Goal: Information Seeking & Learning: Learn about a topic

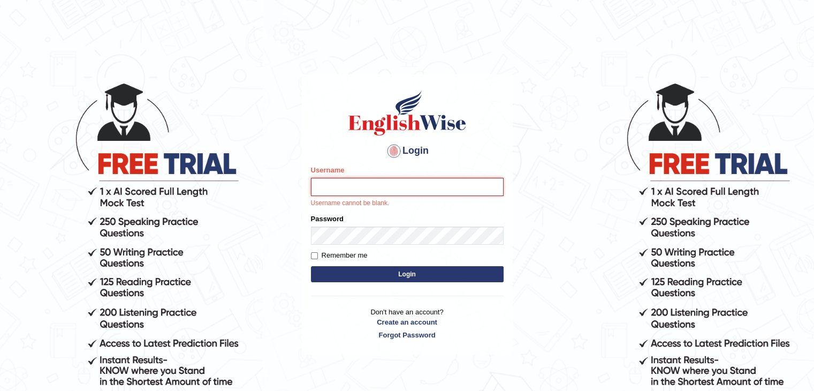
click at [343, 187] on input "Username" at bounding box center [407, 187] width 193 height 18
type input "rakesh_brisbane"
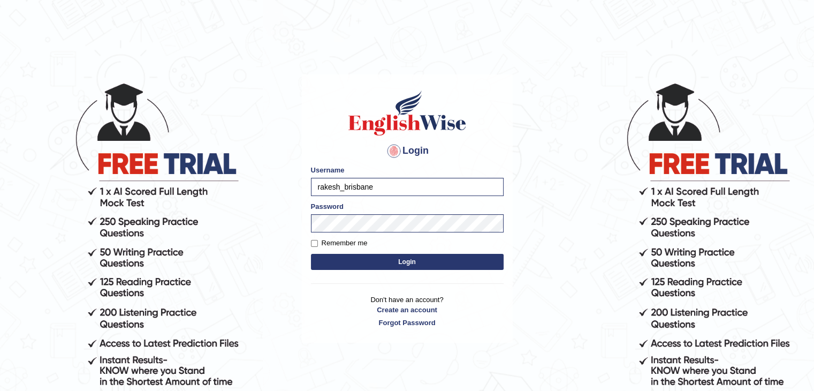
click at [351, 247] on label "Remember me" at bounding box center [339, 243] width 57 height 11
click at [318, 247] on input "Remember me" at bounding box center [314, 243] width 7 height 7
checkbox input "true"
click at [379, 257] on button "Login" at bounding box center [407, 262] width 193 height 16
click at [379, 259] on button "Login" at bounding box center [407, 262] width 193 height 16
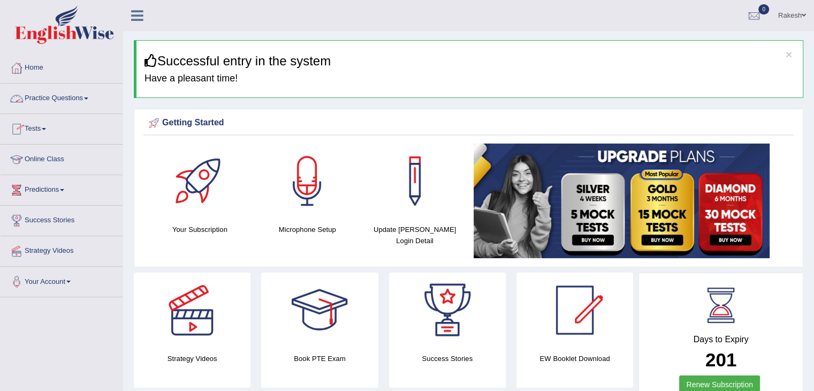
click at [47, 154] on link "Online Class" at bounding box center [62, 157] width 122 height 27
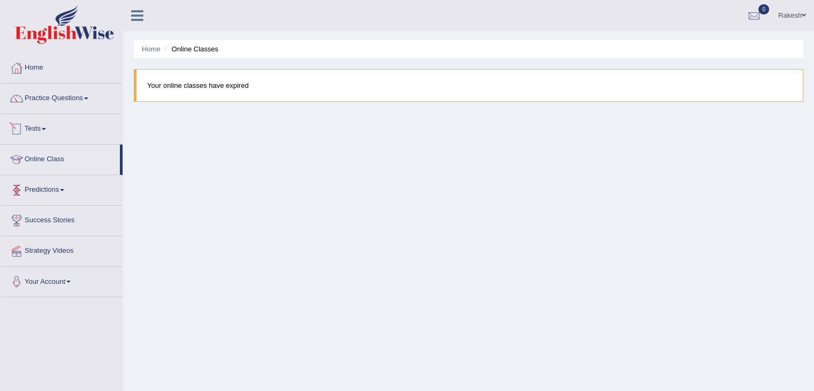
click at [42, 188] on link "Predictions" at bounding box center [62, 188] width 122 height 27
click at [56, 239] on link "Success Stories" at bounding box center [62, 238] width 122 height 27
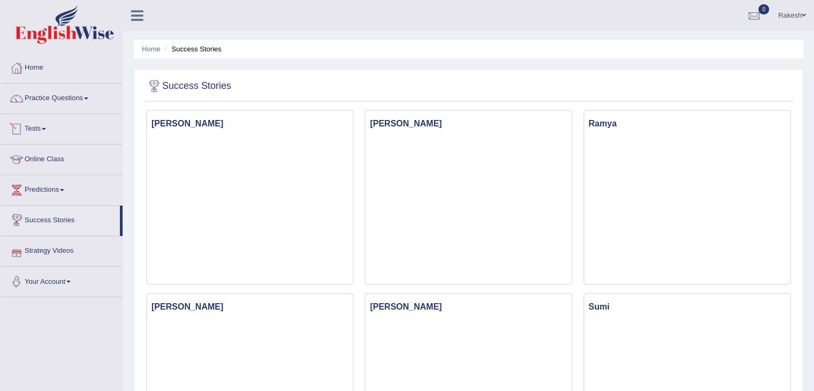
click at [43, 127] on link "Tests" at bounding box center [62, 127] width 122 height 27
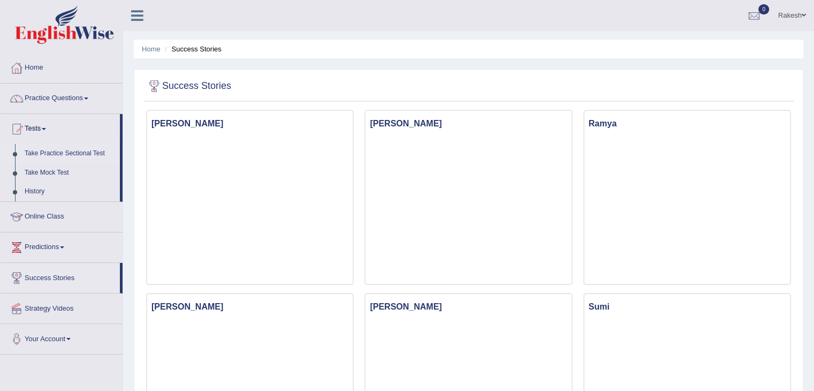
click at [73, 153] on link "Take Practice Sectional Test" at bounding box center [70, 153] width 100 height 19
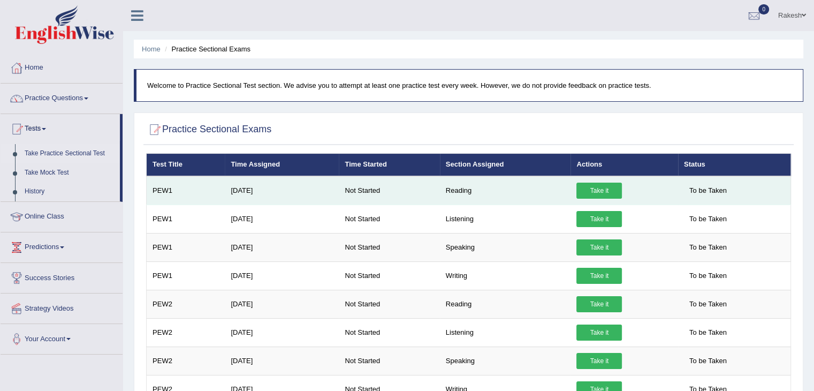
click at [603, 188] on link "Take it" at bounding box center [598, 190] width 45 height 16
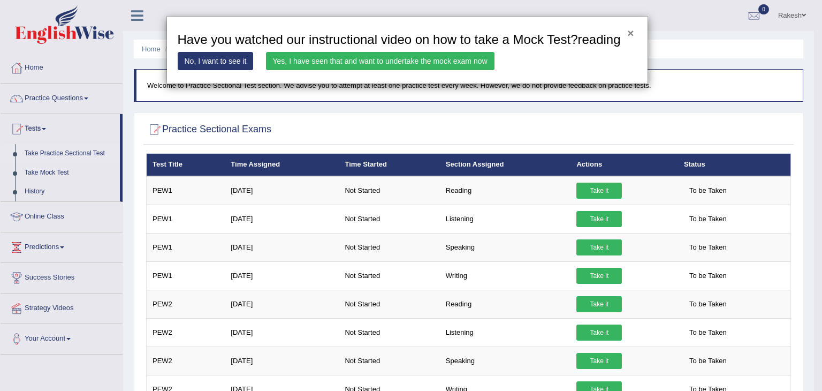
click at [631, 32] on button "×" at bounding box center [630, 32] width 6 height 11
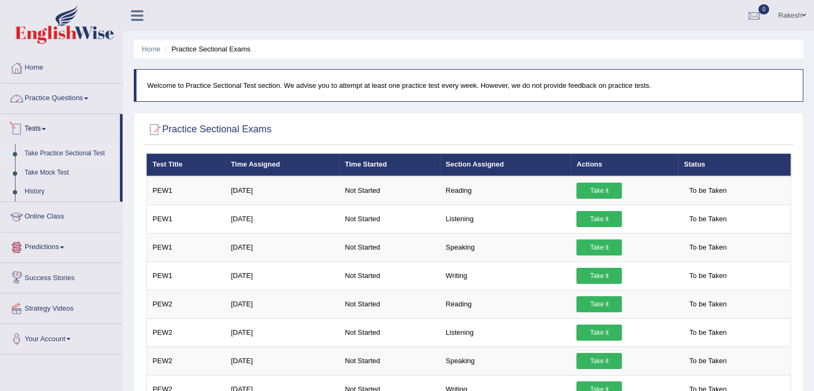
click at [48, 98] on link "Practice Questions" at bounding box center [62, 96] width 122 height 27
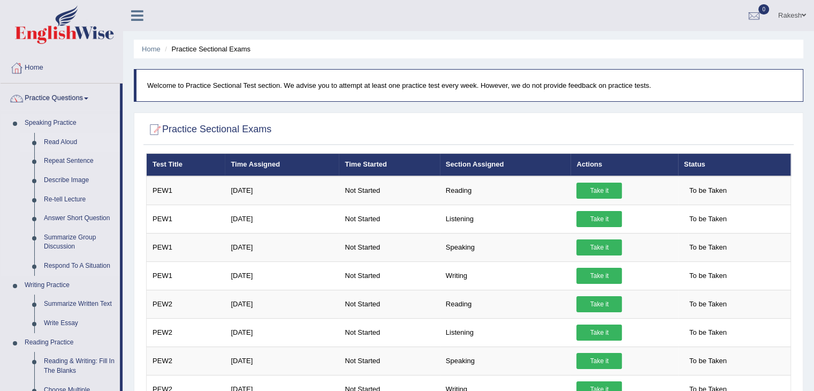
click at [58, 142] on link "Read Aloud" at bounding box center [79, 142] width 81 height 19
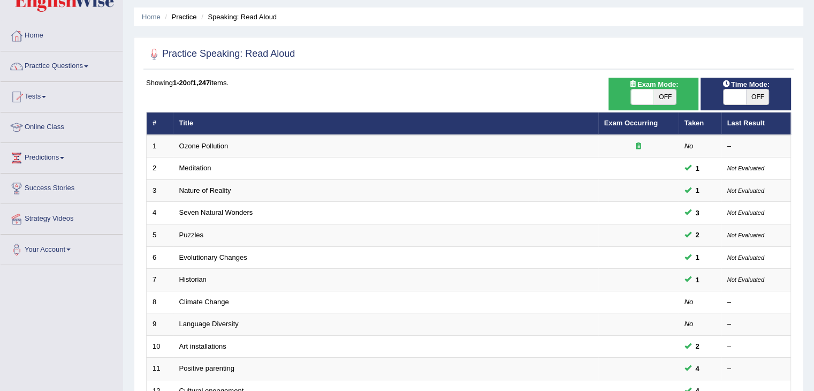
click at [813, 198] on html "Toggle navigation Home Practice Questions Speaking Practice Read Aloud Repeat S…" at bounding box center [407, 163] width 814 height 391
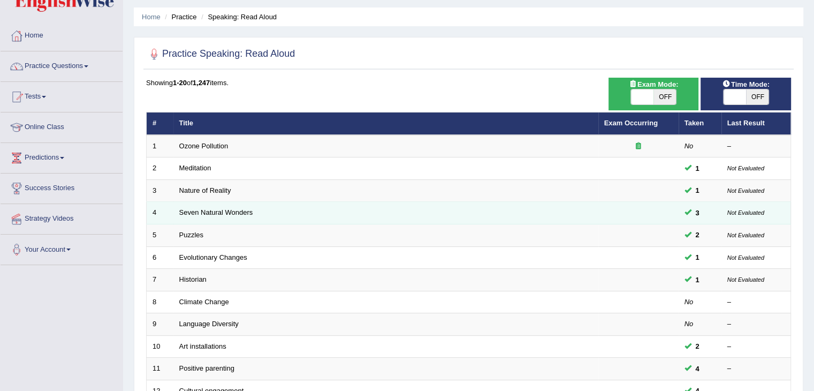
scroll to position [34, 0]
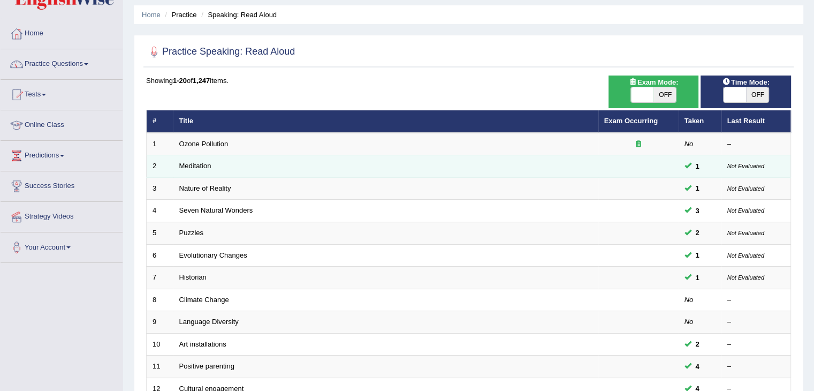
click at [189, 170] on link "Meditation" at bounding box center [195, 166] width 32 height 8
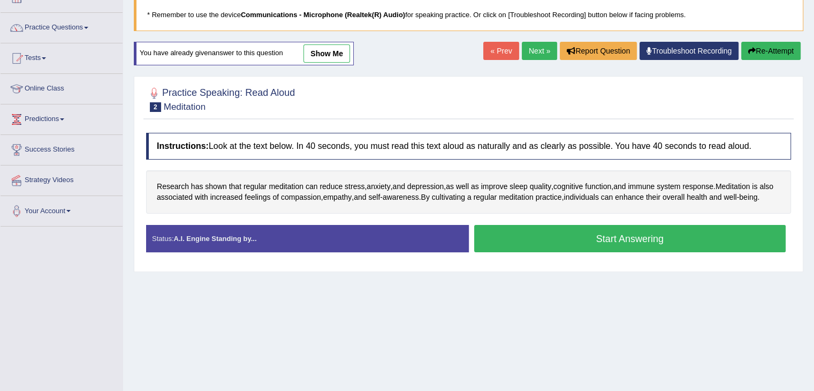
scroll to position [77, 0]
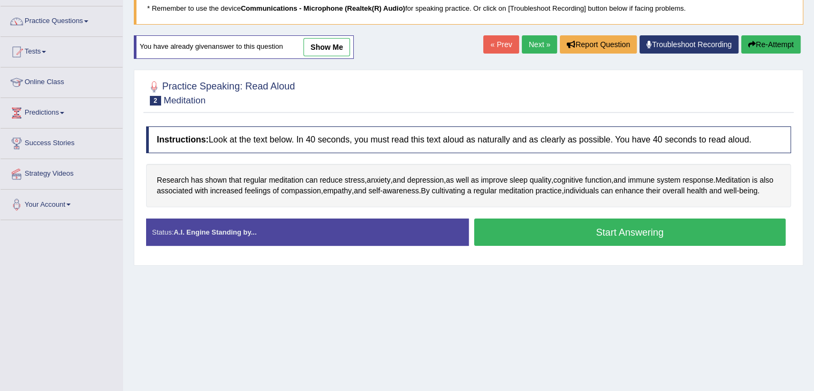
click at [641, 246] on button "Start Answering" at bounding box center [630, 231] width 312 height 27
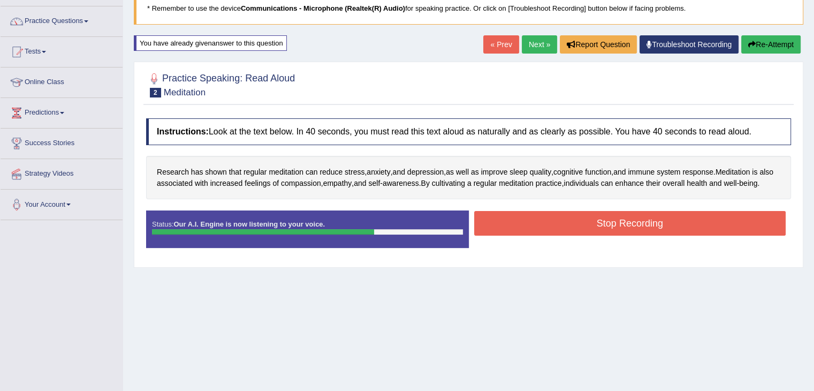
click at [609, 235] on button "Stop Recording" at bounding box center [630, 223] width 312 height 25
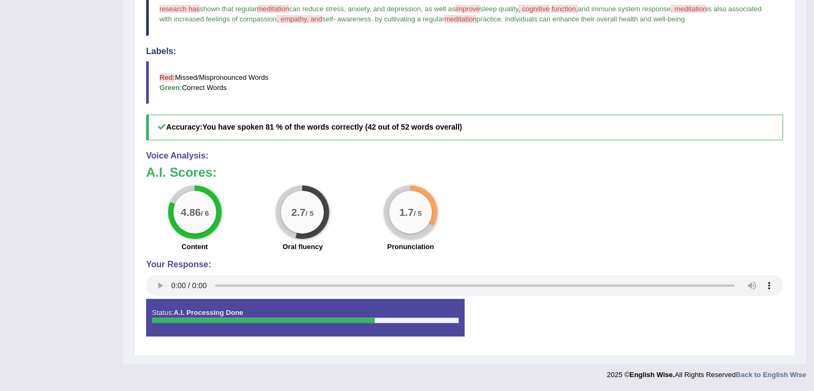
scroll to position [0, 0]
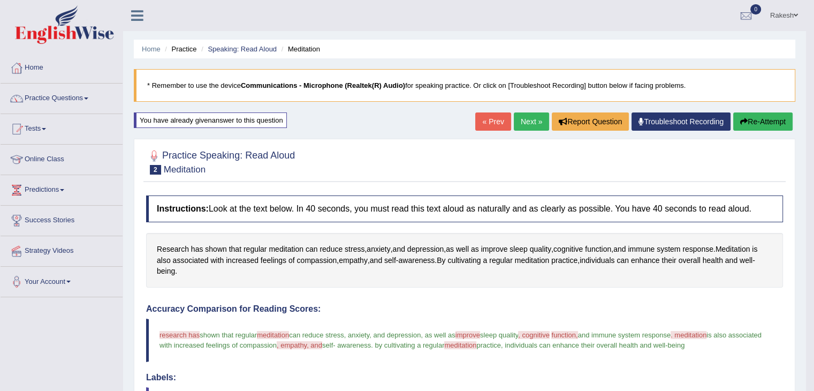
click at [267, 248] on div "Research has shown that regular meditation can reduce stress , anxiety , and de…" at bounding box center [464, 260] width 637 height 55
click at [276, 251] on span "meditation" at bounding box center [286, 248] width 35 height 11
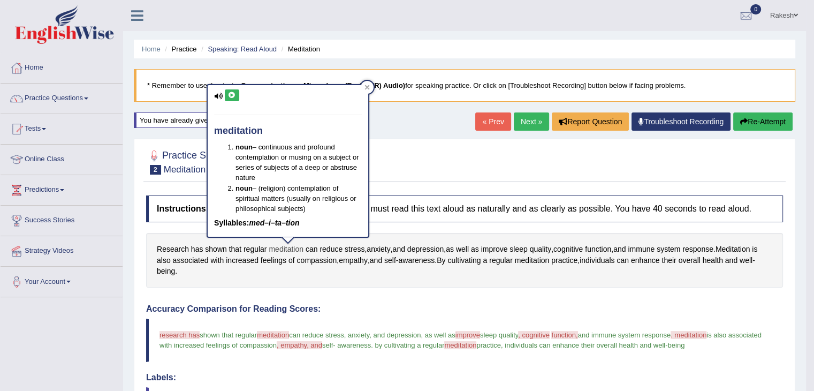
click at [287, 250] on span "meditation" at bounding box center [286, 248] width 35 height 11
drag, startPoint x: 264, startPoint y: 248, endPoint x: 285, endPoint y: 251, distance: 20.7
click at [285, 251] on div "Research has shown that regular meditation can reduce stress , anxiety , and de…" at bounding box center [464, 260] width 637 height 55
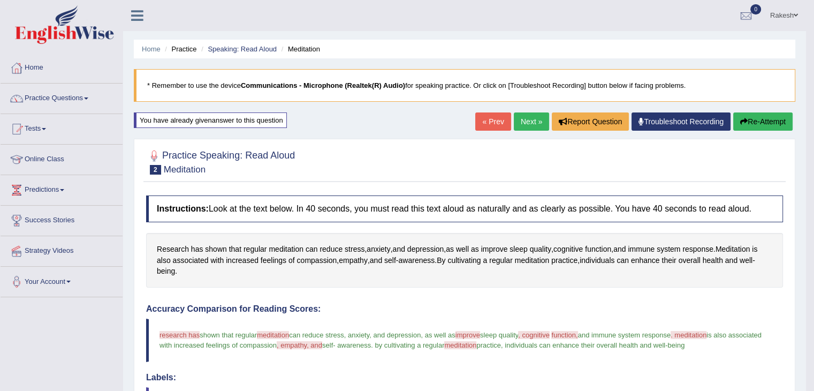
click at [339, 268] on div "Research has shown that regular meditation can reduce stress , anxiety , and de…" at bounding box center [464, 260] width 637 height 55
click at [485, 120] on link "« Prev" at bounding box center [492, 121] width 35 height 18
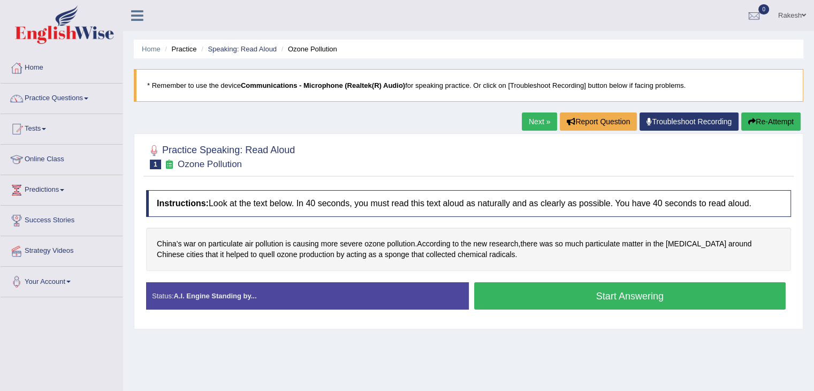
click at [564, 295] on button "Start Answering" at bounding box center [630, 295] width 312 height 27
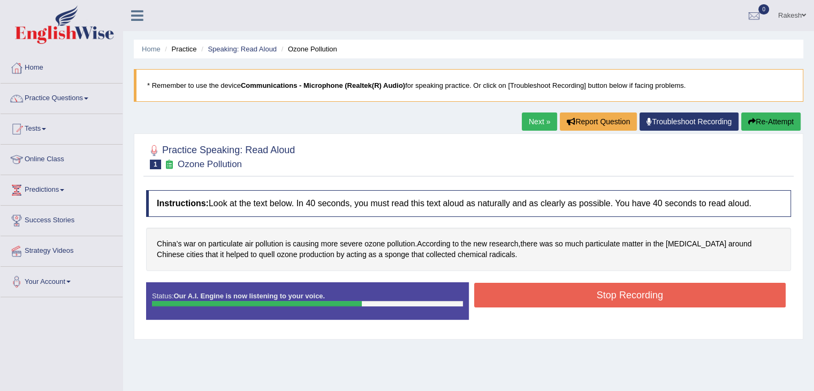
click at [559, 296] on button "Stop Recording" at bounding box center [630, 294] width 312 height 25
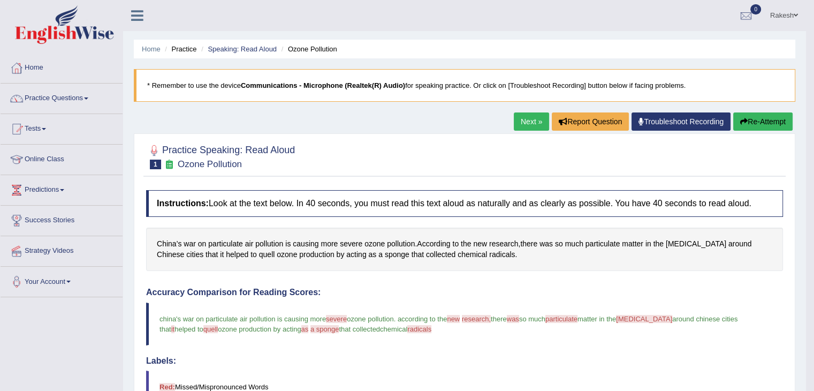
click at [529, 124] on link "Next »" at bounding box center [531, 121] width 35 height 18
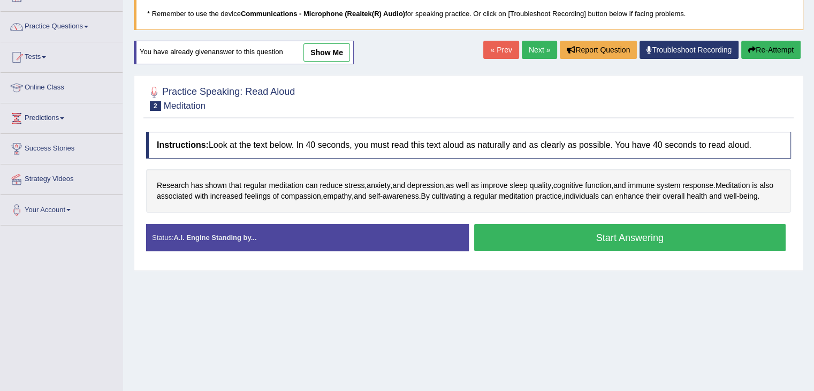
click at [593, 251] on button "Start Answering" at bounding box center [630, 237] width 312 height 27
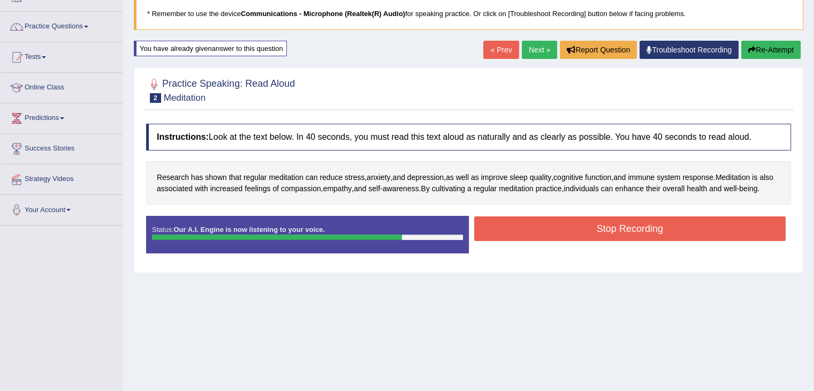
click at [592, 241] on button "Stop Recording" at bounding box center [630, 228] width 312 height 25
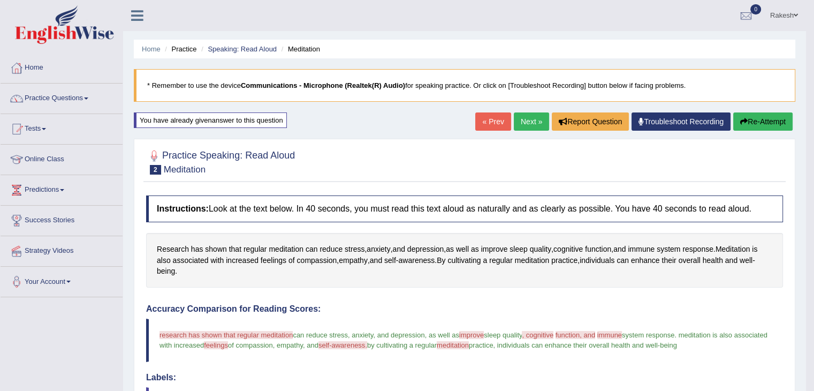
drag, startPoint x: 519, startPoint y: 121, endPoint x: 518, endPoint y: 113, distance: 7.5
click at [519, 121] on link "Next »" at bounding box center [531, 121] width 35 height 18
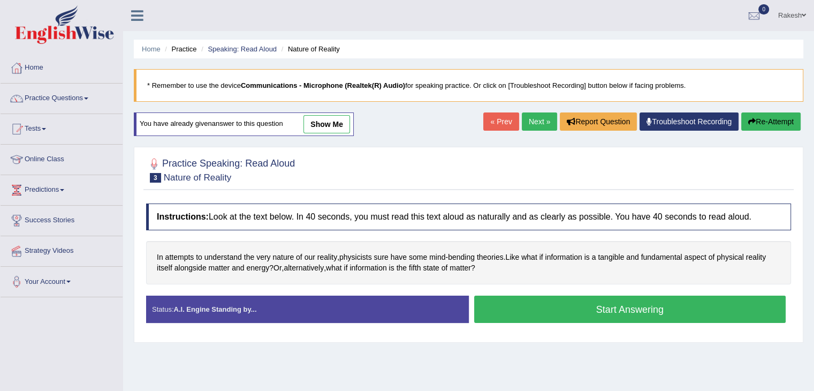
click at [549, 311] on button "Start Answering" at bounding box center [630, 308] width 312 height 27
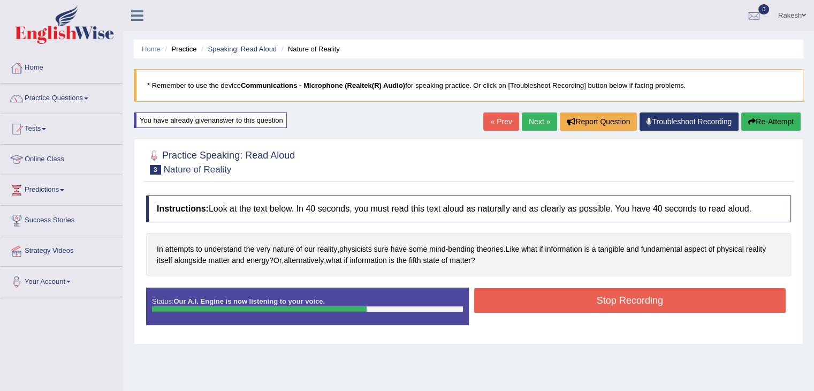
click at [547, 307] on button "Stop Recording" at bounding box center [630, 300] width 312 height 25
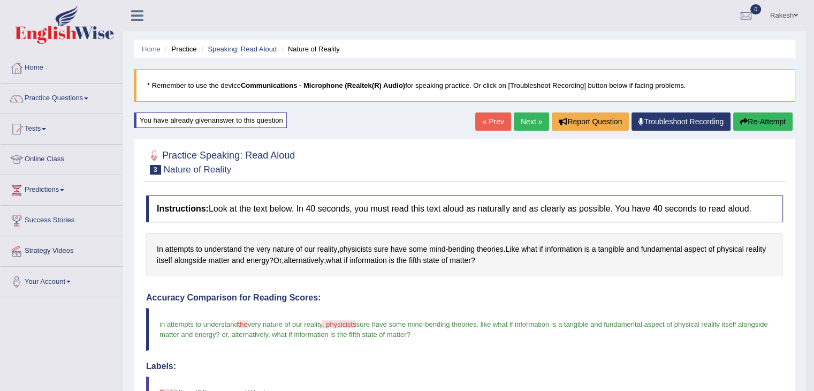
click at [365, 326] on span "sure have some mind-bending theories" at bounding box center [416, 324] width 120 height 8
click at [356, 324] on span ", physicists" at bounding box center [339, 324] width 34 height 8
drag, startPoint x: 334, startPoint y: 324, endPoint x: 348, endPoint y: 324, distance: 13.9
click at [348, 324] on span ", physicists" at bounding box center [339, 324] width 34 height 8
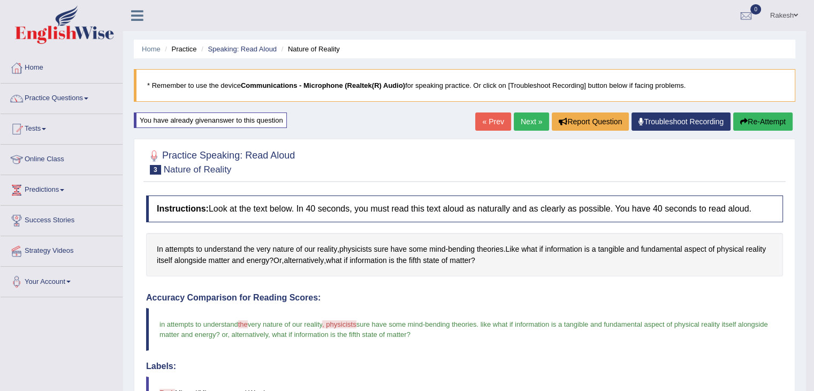
drag, startPoint x: 342, startPoint y: 247, endPoint x: 357, endPoint y: 283, distance: 39.6
click at [369, 249] on div "In attempts to understand the very nature of our reality , physicists sure have…" at bounding box center [464, 254] width 637 height 43
click at [353, 326] on span ", physicists" at bounding box center [339, 324] width 34 height 8
click at [357, 239] on div "In attempts to understand the very nature of our reality , physicists sure have…" at bounding box center [464, 254] width 637 height 43
click at [358, 251] on span "physicists" at bounding box center [355, 248] width 33 height 11
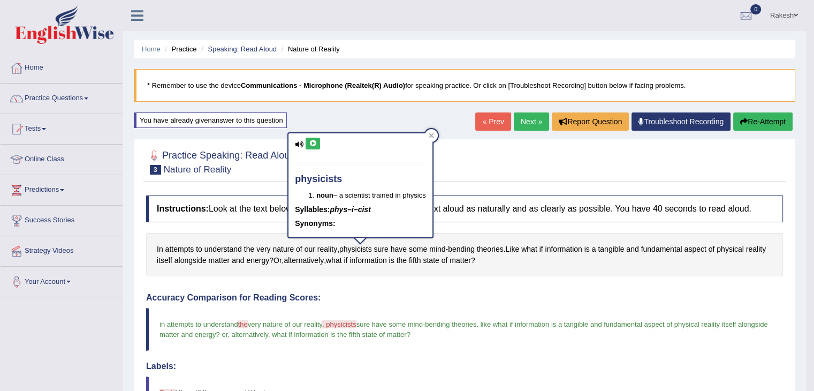
drag, startPoint x: 289, startPoint y: 174, endPoint x: 331, endPoint y: 184, distance: 42.8
click at [331, 179] on div "physicists noun – a scientist trained in physics Syllables: phys–i–cist Synonym…" at bounding box center [359, 185] width 143 height 104
click at [437, 135] on div at bounding box center [431, 135] width 13 height 13
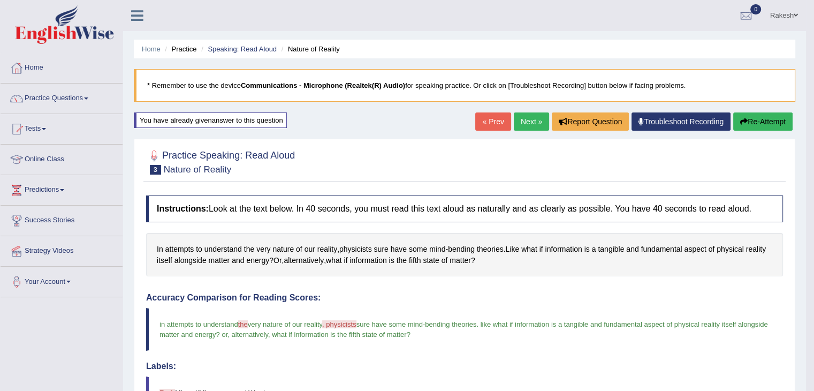
click at [741, 119] on icon "button" at bounding box center [743, 121] width 7 height 7
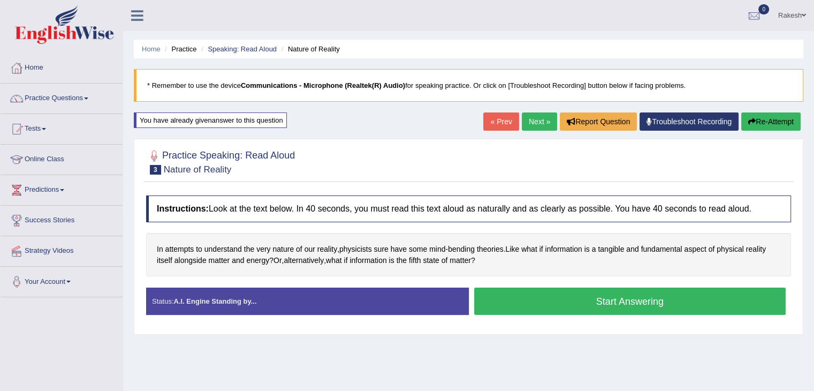
click at [608, 302] on button "Start Answering" at bounding box center [630, 300] width 312 height 27
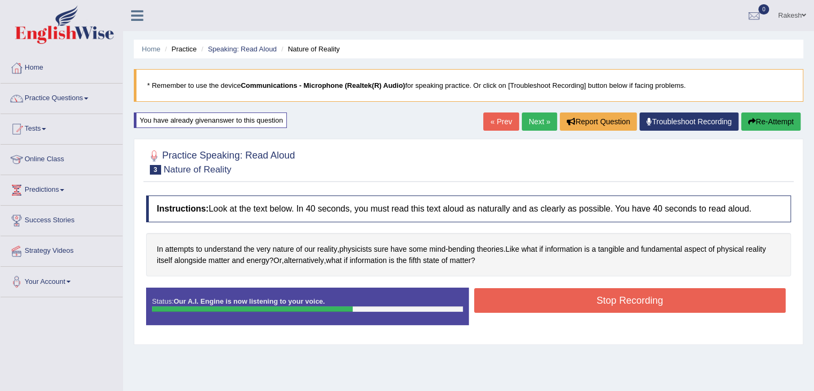
click at [615, 296] on button "Stop Recording" at bounding box center [630, 300] width 312 height 25
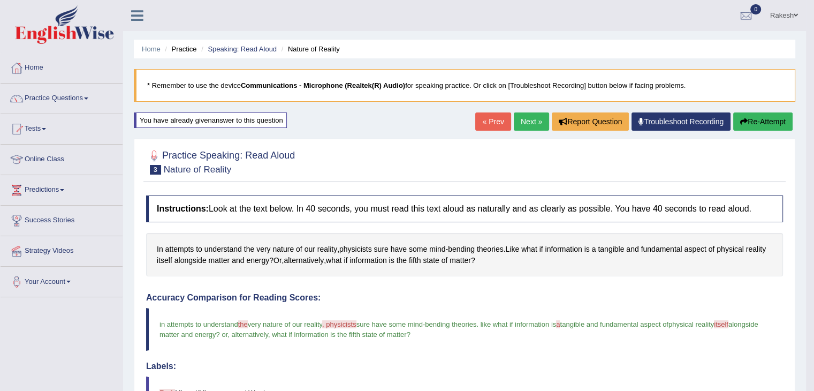
click at [522, 120] on link "Next »" at bounding box center [531, 121] width 35 height 18
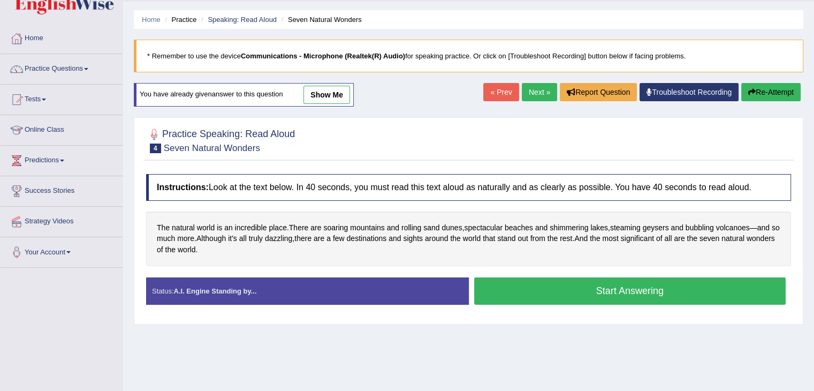
scroll to position [29, 0]
click at [603, 294] on button "Start Answering" at bounding box center [630, 290] width 312 height 27
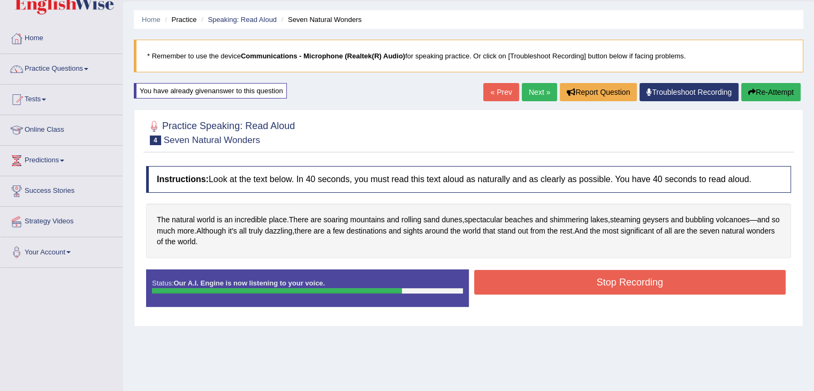
click at [601, 293] on button "Stop Recording" at bounding box center [630, 282] width 312 height 25
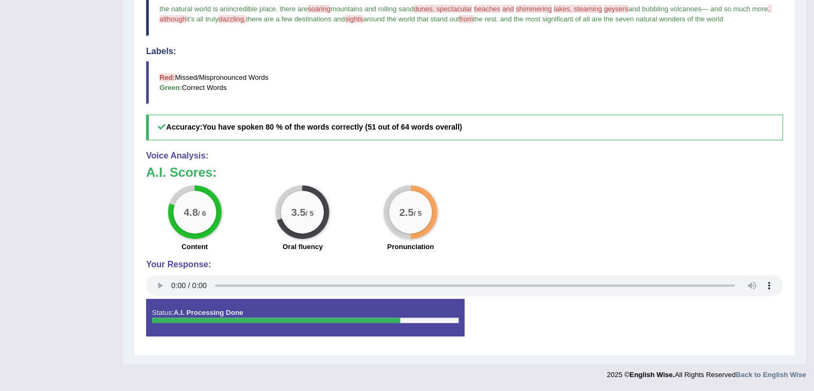
scroll to position [0, 0]
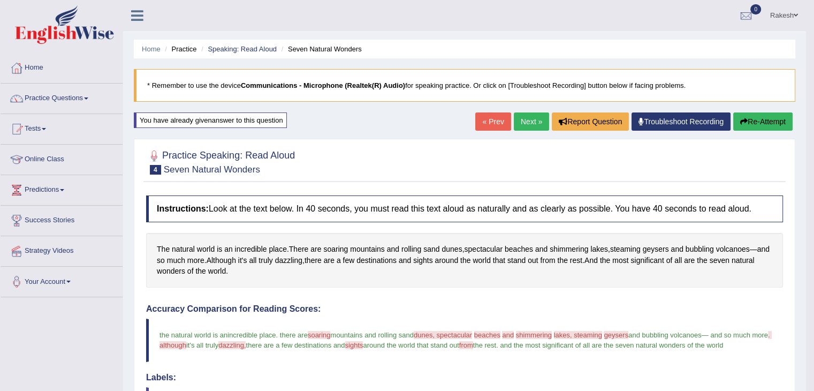
click at [523, 121] on link "Next »" at bounding box center [531, 121] width 35 height 18
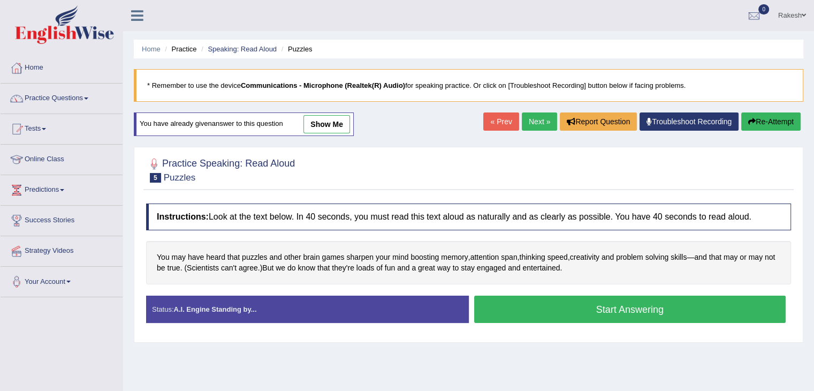
click at [595, 305] on button "Start Answering" at bounding box center [630, 308] width 312 height 27
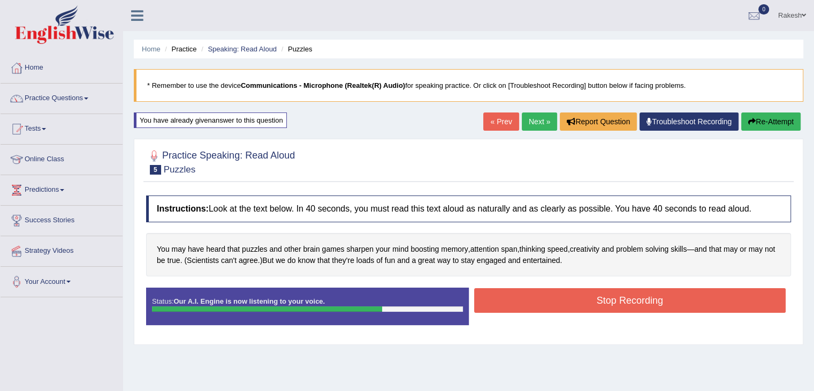
click at [594, 304] on button "Stop Recording" at bounding box center [630, 300] width 312 height 25
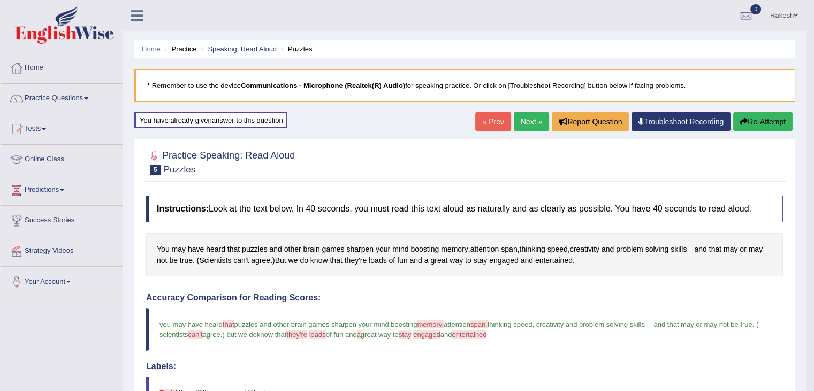
click at [525, 119] on link "Next »" at bounding box center [531, 121] width 35 height 18
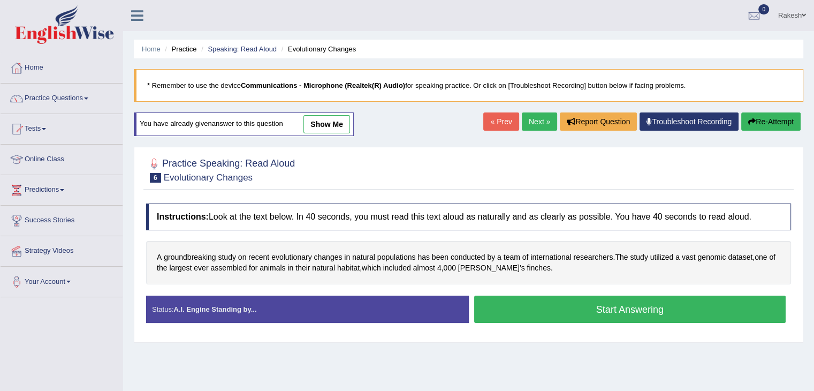
click at [567, 311] on button "Start Answering" at bounding box center [630, 308] width 312 height 27
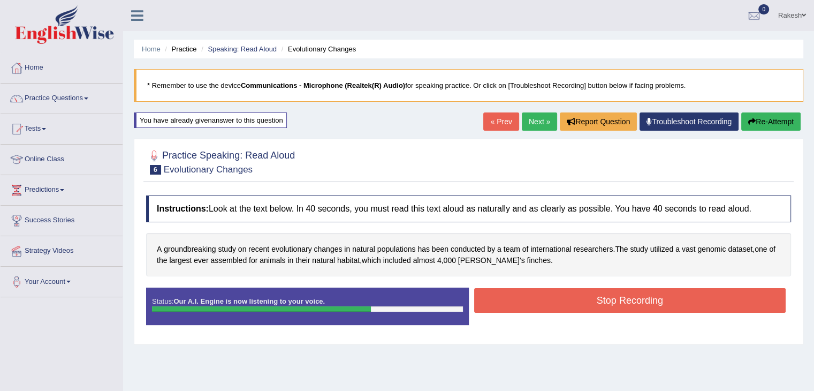
click at [608, 305] on button "Stop Recording" at bounding box center [630, 300] width 312 height 25
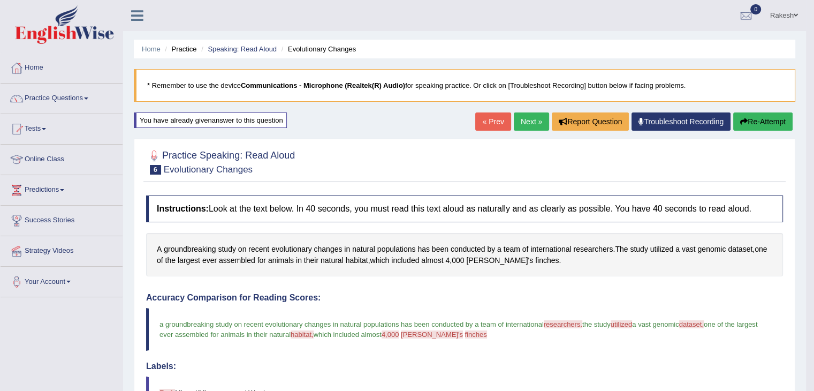
click at [529, 125] on link "Next »" at bounding box center [531, 121] width 35 height 18
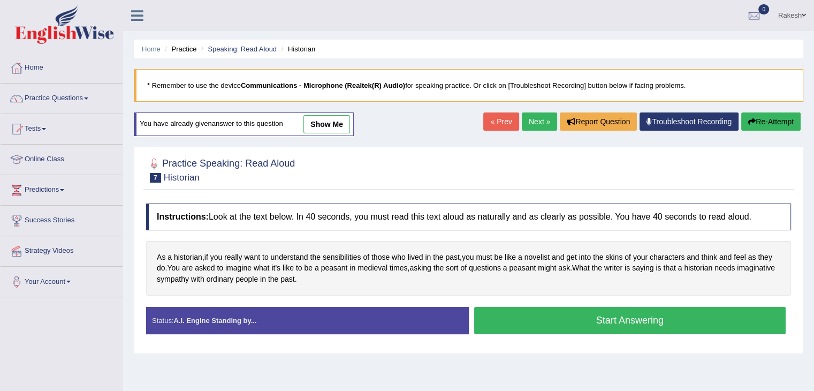
click at [588, 324] on button "Start Answering" at bounding box center [630, 320] width 312 height 27
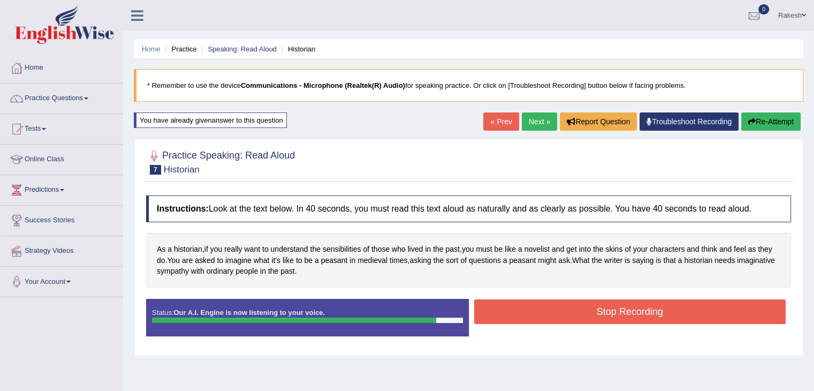
click at [588, 324] on div "Stop Recording" at bounding box center [630, 312] width 323 height 27
click at [623, 311] on button "Stop Recording" at bounding box center [630, 311] width 312 height 25
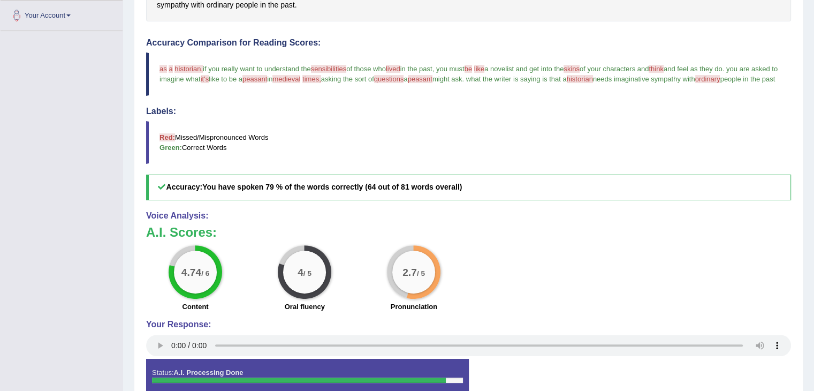
scroll to position [338, 0]
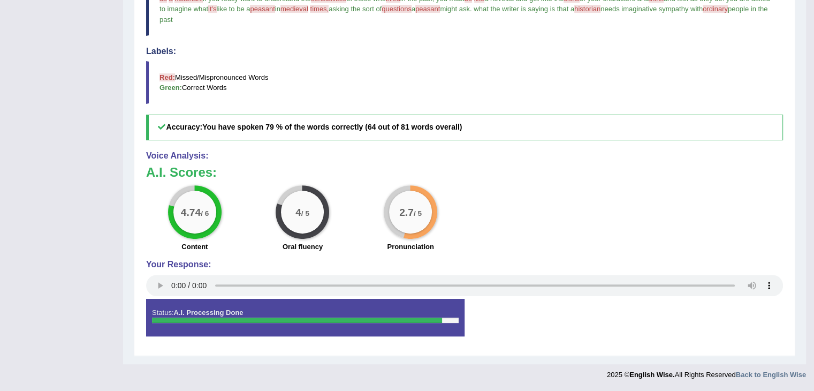
click at [357, 186] on div "2.7 / 5 Pronunciation" at bounding box center [410, 219] width 108 height 69
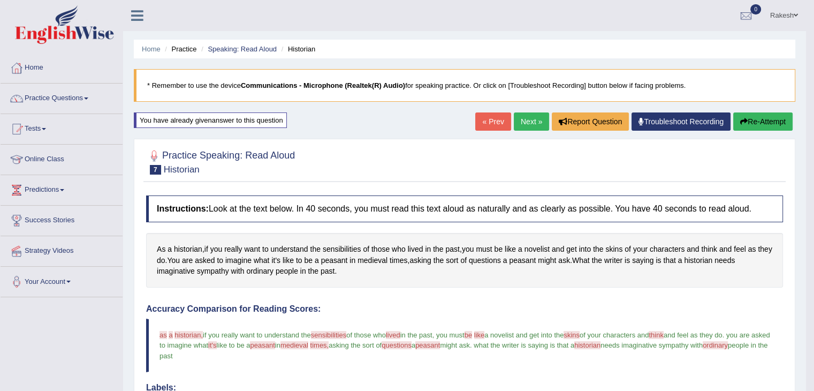
click at [514, 118] on link "Next »" at bounding box center [531, 121] width 35 height 18
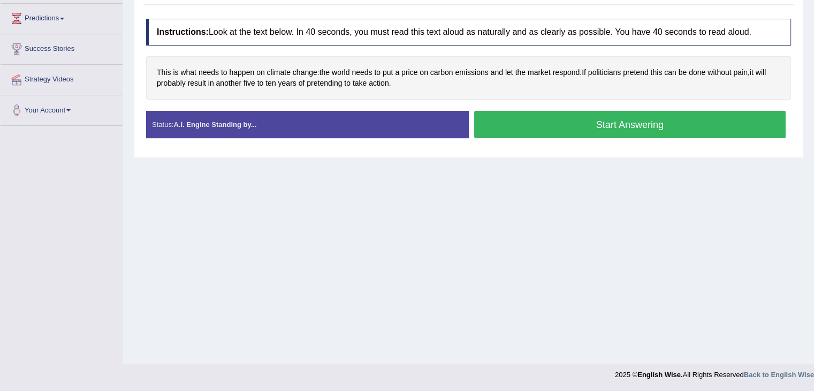
click at [628, 125] on button "Start Answering" at bounding box center [630, 124] width 312 height 27
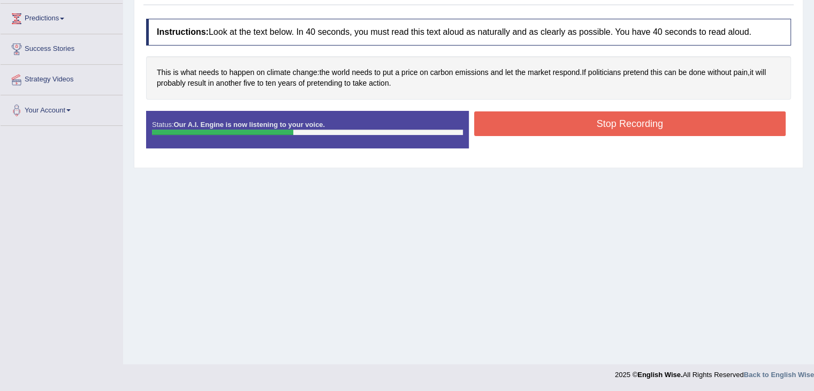
click at [628, 125] on button "Stop Recording" at bounding box center [630, 123] width 312 height 25
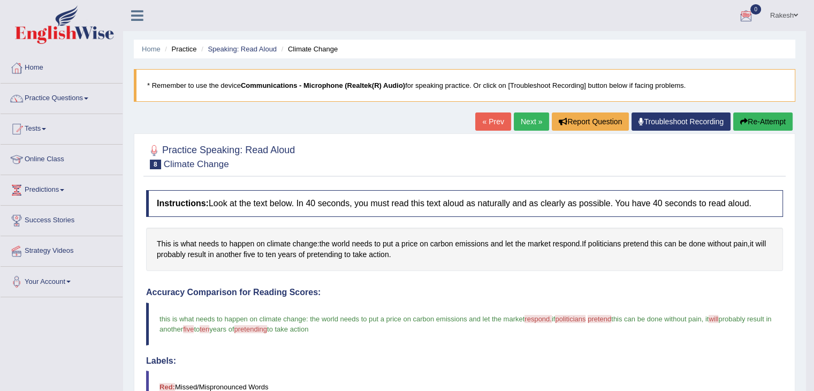
click at [531, 121] on link "Next »" at bounding box center [531, 121] width 35 height 18
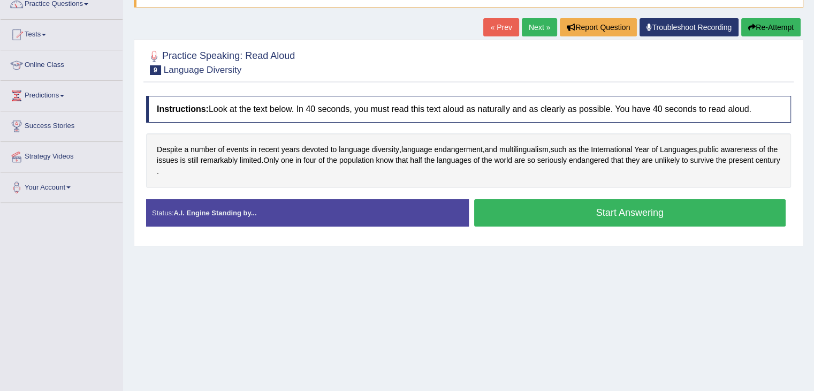
scroll to position [94, 0]
click at [610, 213] on button "Start Answering" at bounding box center [630, 212] width 312 height 27
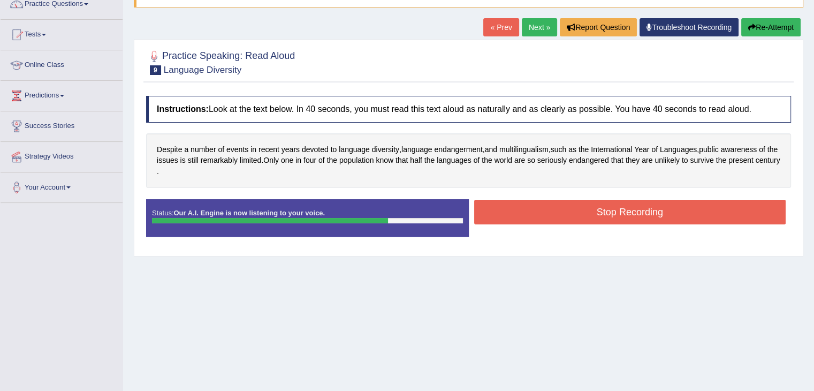
click at [602, 215] on button "Stop Recording" at bounding box center [630, 212] width 312 height 25
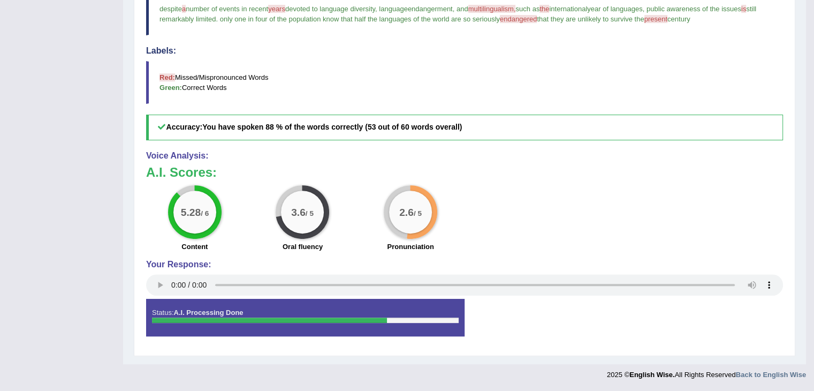
scroll to position [0, 0]
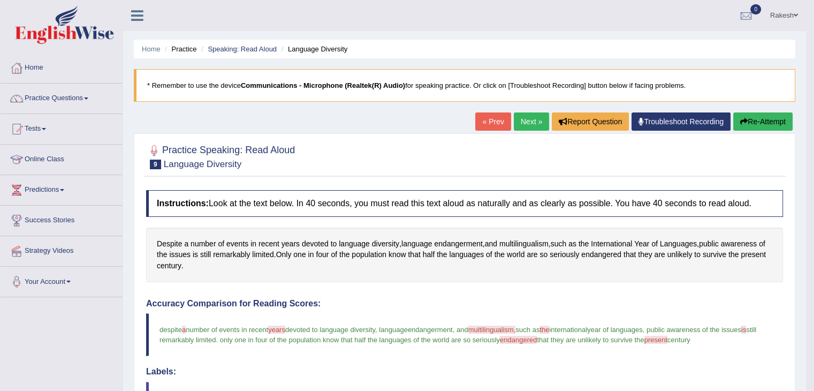
drag, startPoint x: 758, startPoint y: 117, endPoint x: 768, endPoint y: 120, distance: 11.2
click at [758, 117] on button "Re-Attempt" at bounding box center [762, 121] width 59 height 18
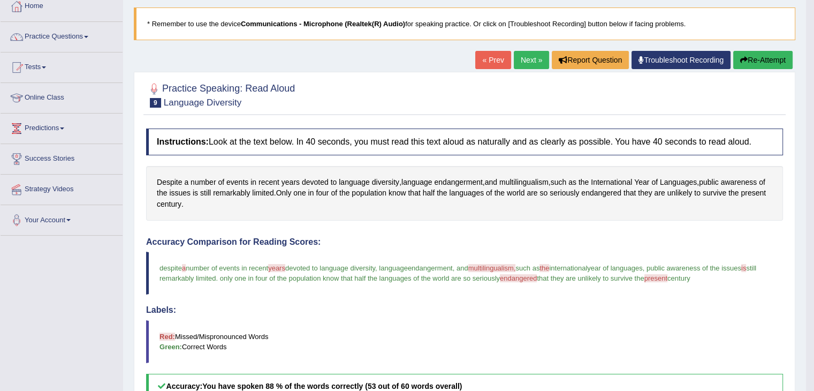
scroll to position [66, 0]
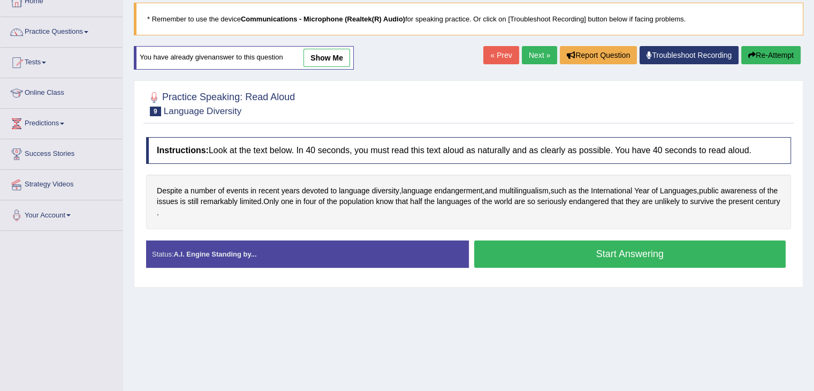
scroll to position [66, 0]
click at [640, 259] on button "Start Answering" at bounding box center [630, 253] width 312 height 27
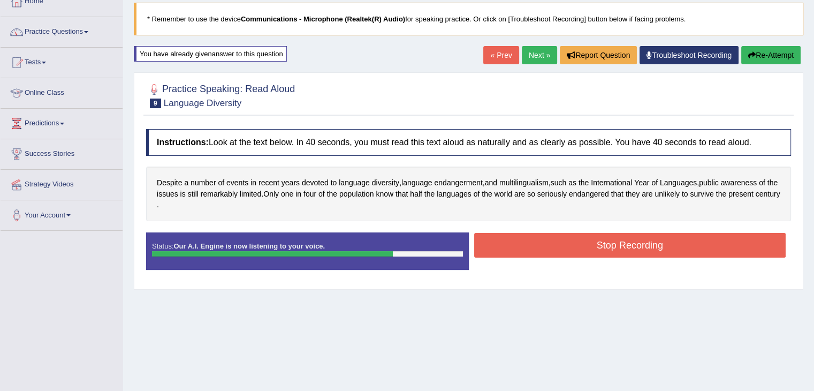
click at [631, 237] on button "Stop Recording" at bounding box center [630, 245] width 312 height 25
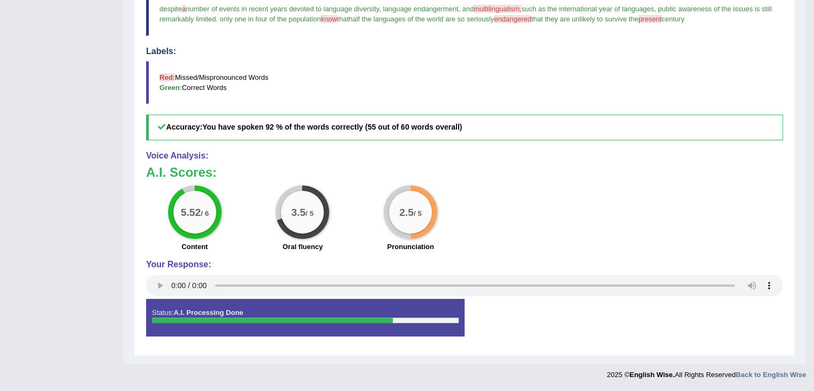
scroll to position [0, 0]
